Goal: Transaction & Acquisition: Purchase product/service

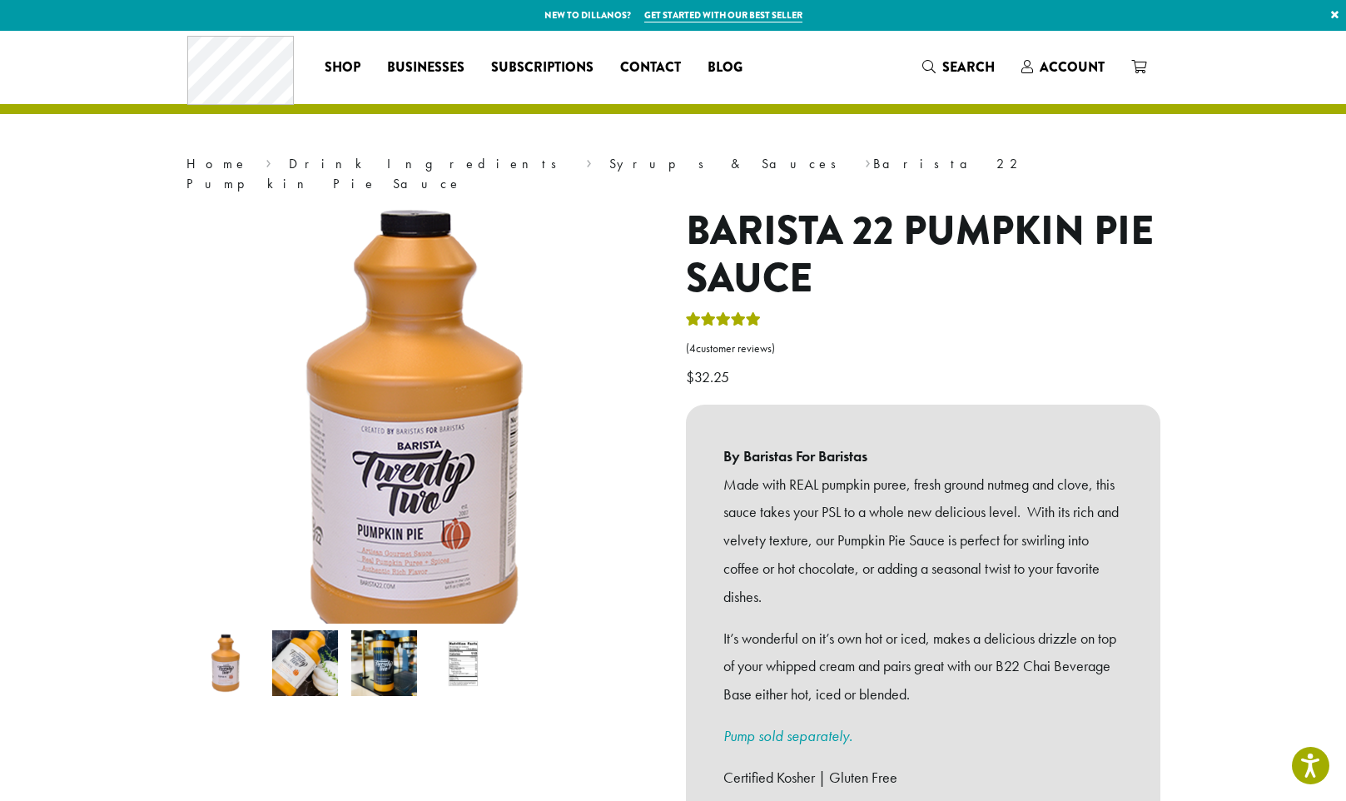
scroll to position [333, 0]
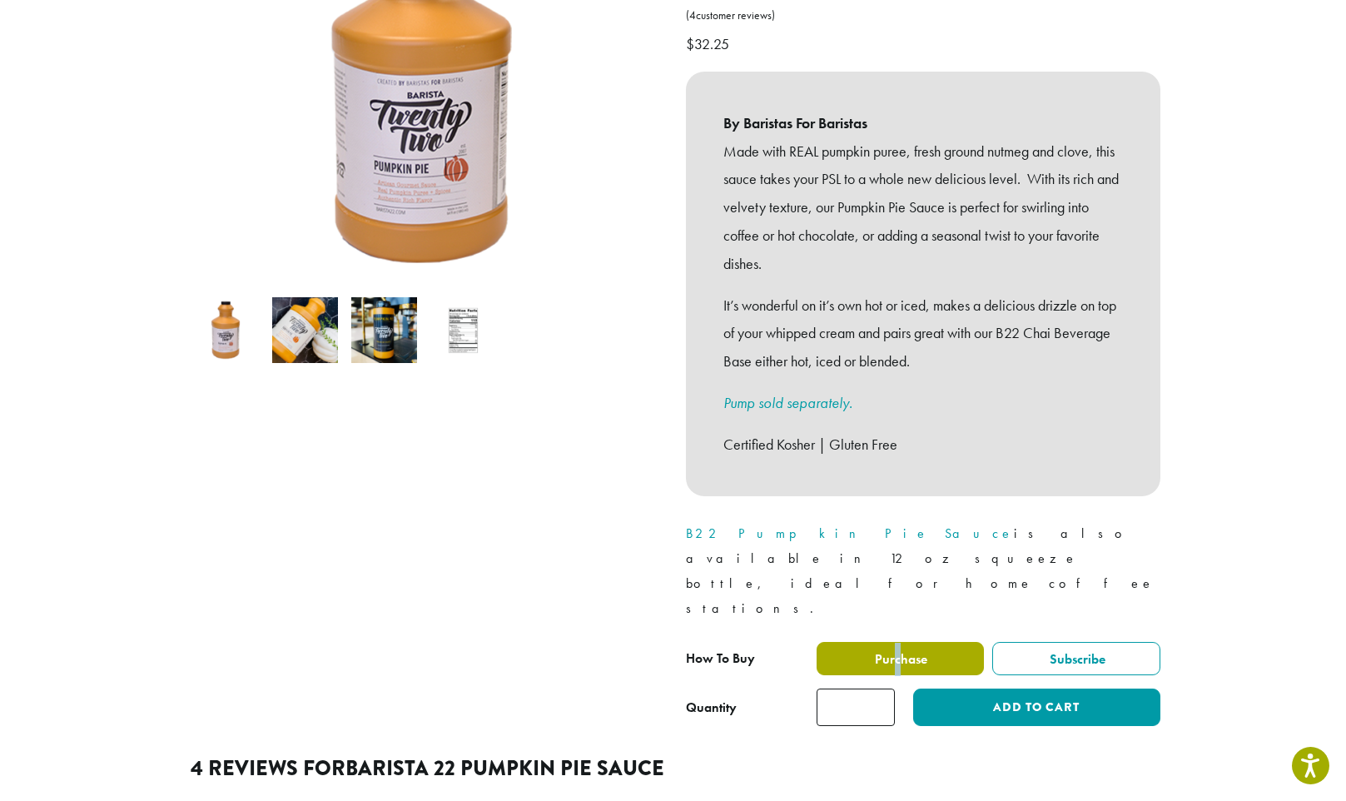
click at [899, 650] on span "Purchase" at bounding box center [899, 658] width 55 height 17
click at [909, 650] on span "Purchase" at bounding box center [899, 658] width 55 height 17
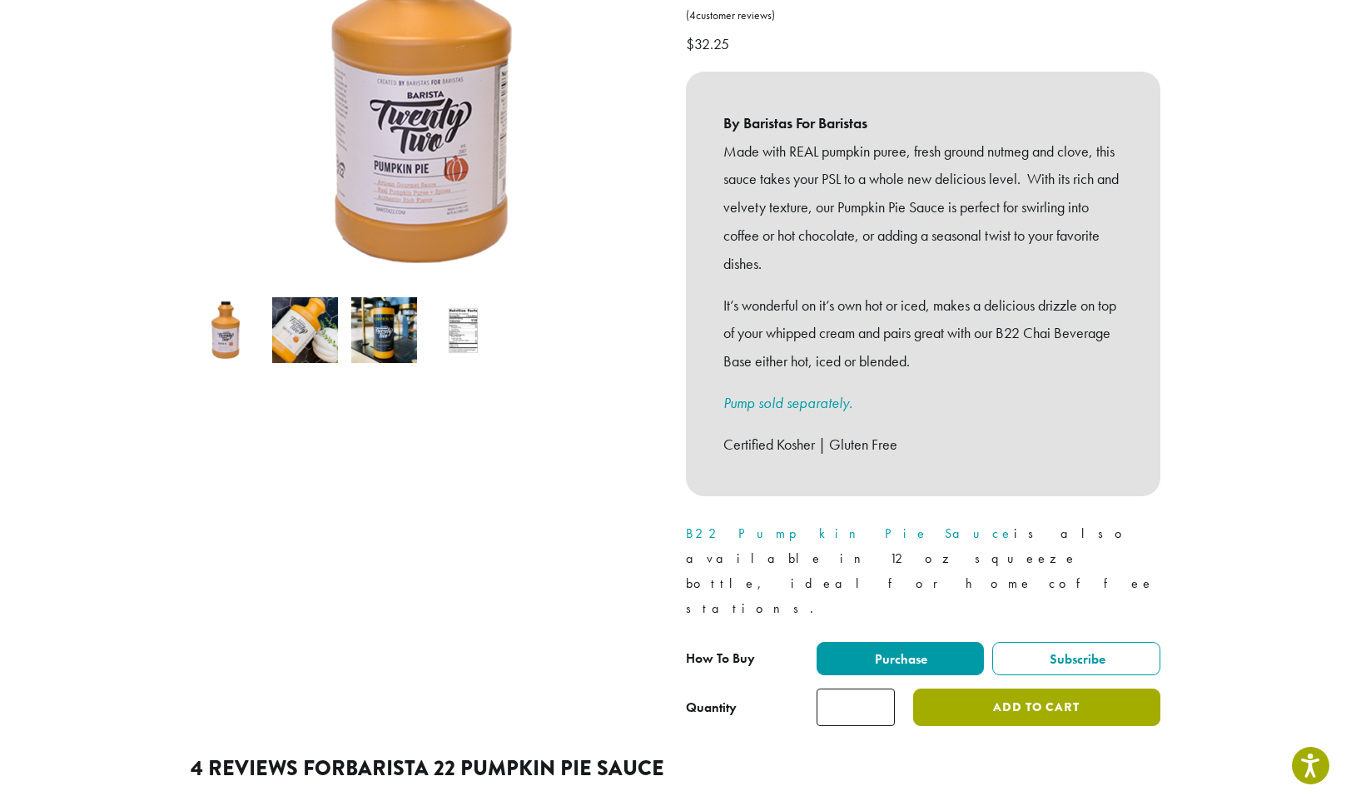
click at [950, 688] on button "Add to cart" at bounding box center [1036, 706] width 246 height 37
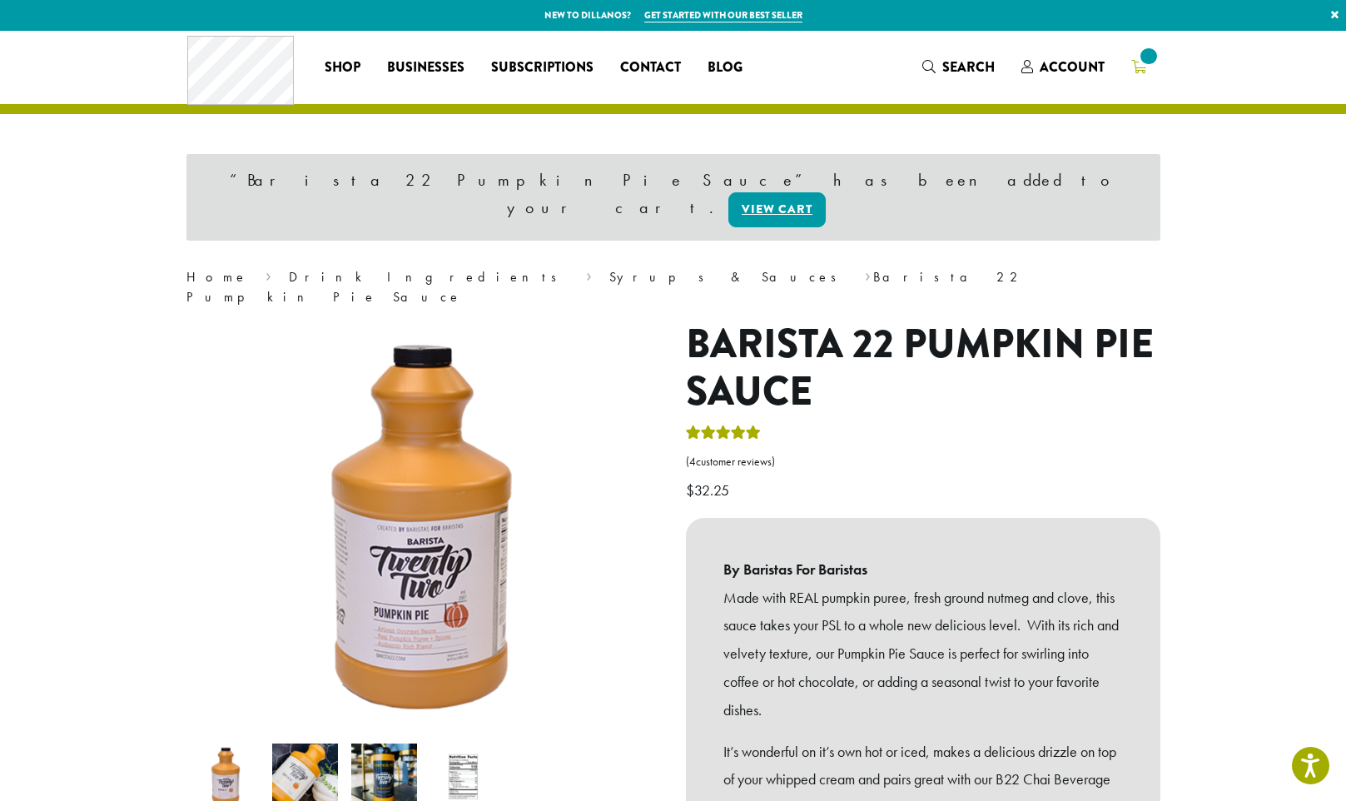
click at [1155, 67] on link at bounding box center [1139, 66] width 42 height 27
